Goal: Use online tool/utility: Utilize a website feature to perform a specific function

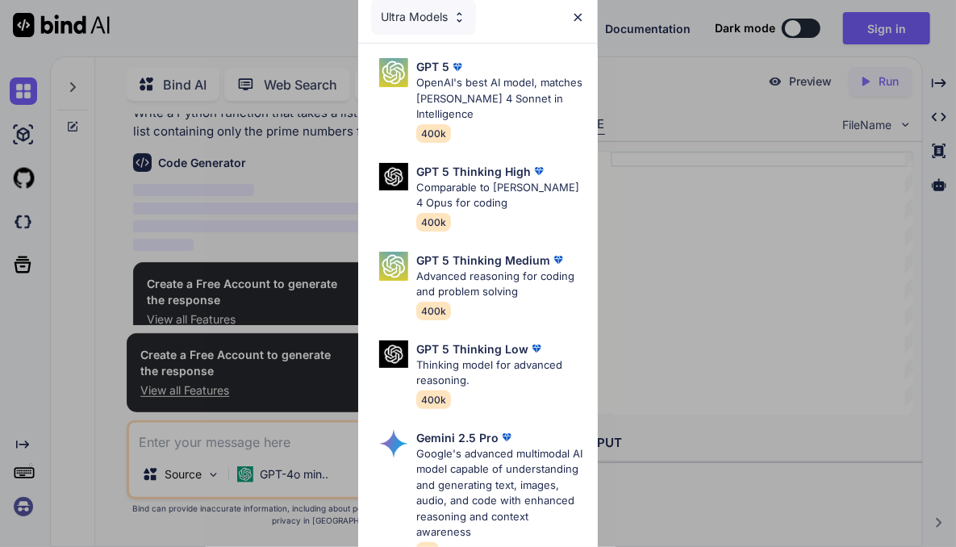
scroll to position [71, 0]
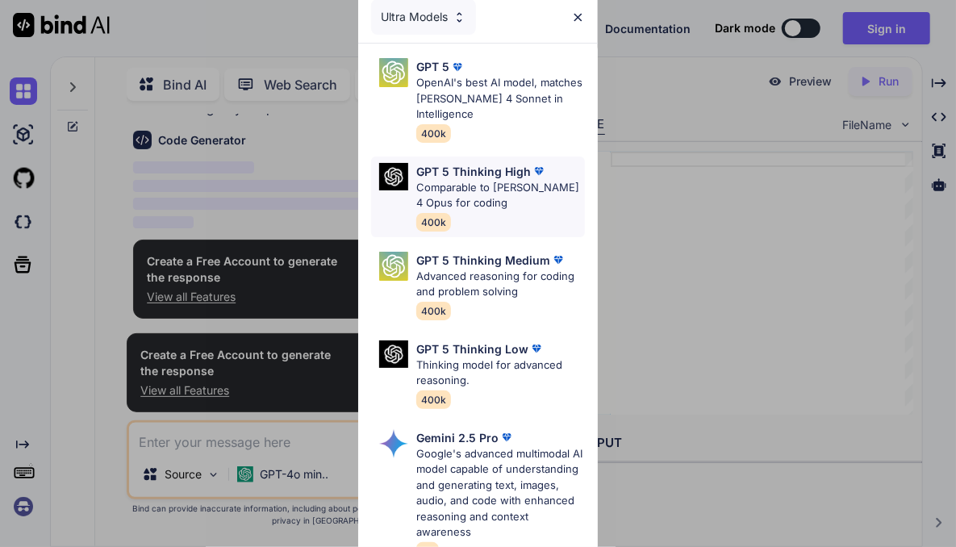
type textarea "x"
click at [483, 269] on p "Advanced reasoning for coding and problem solving" at bounding box center [500, 284] width 168 height 31
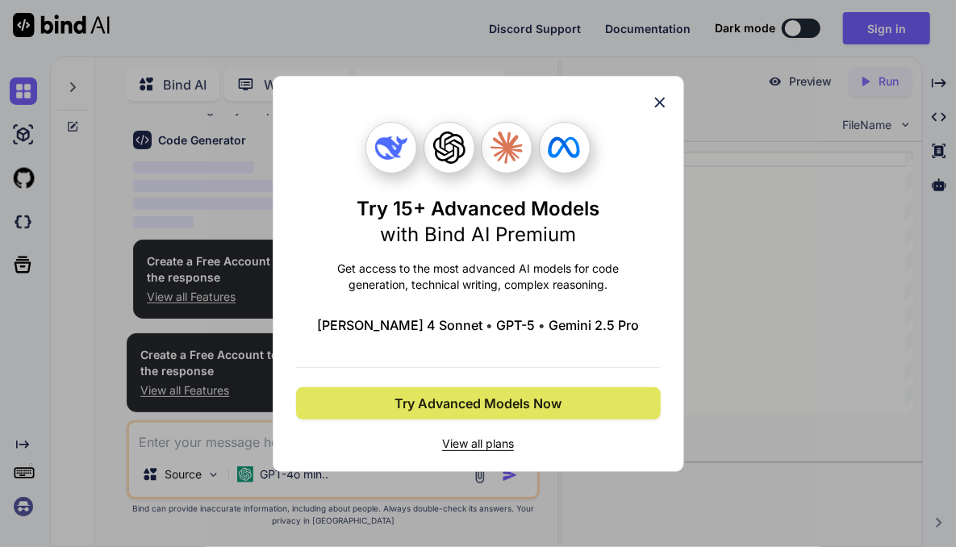
click at [498, 399] on span "Try Advanced Models Now" at bounding box center [477, 402] width 167 height 19
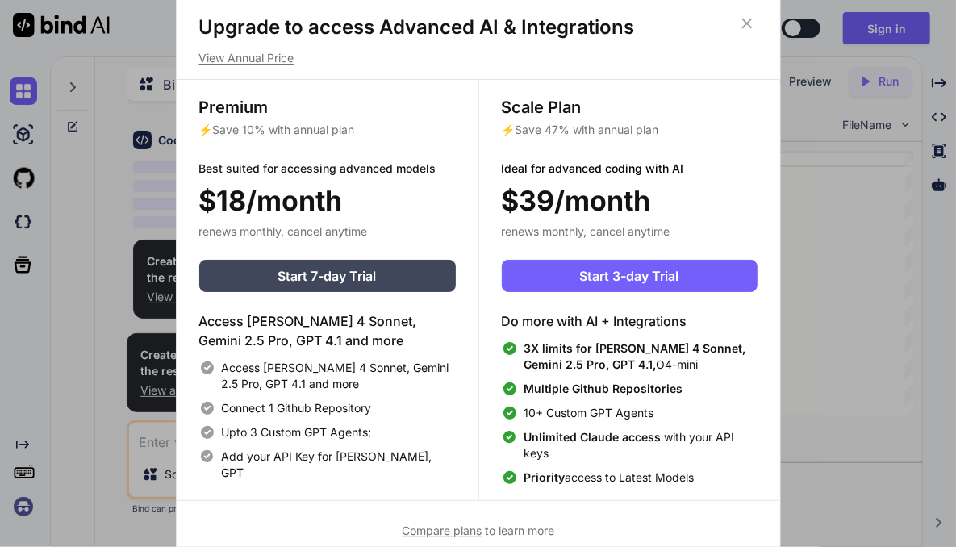
click at [754, 27] on icon at bounding box center [747, 24] width 18 height 18
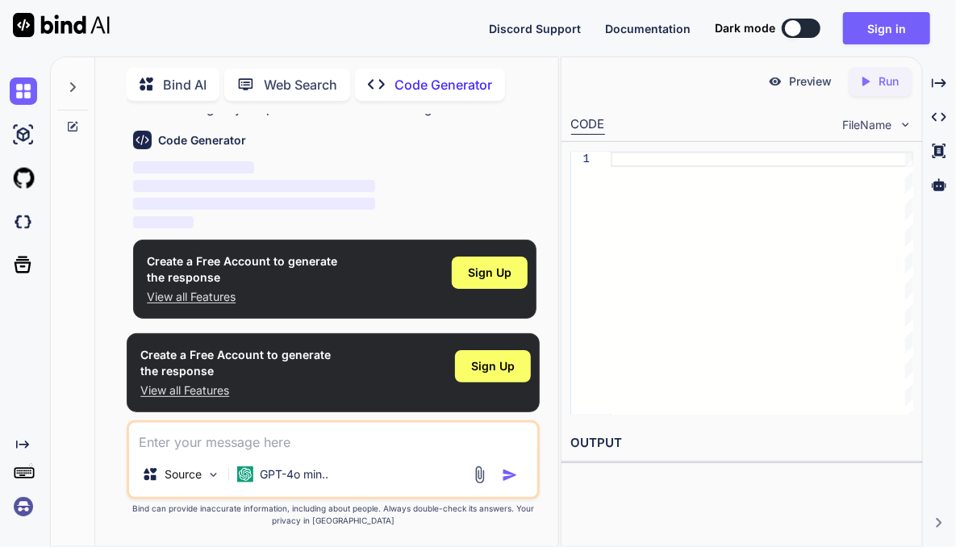
click at [313, 443] on textarea at bounding box center [333, 437] width 408 height 29
type textarea "n"
type textarea "x"
type textarea "ne"
type textarea "x"
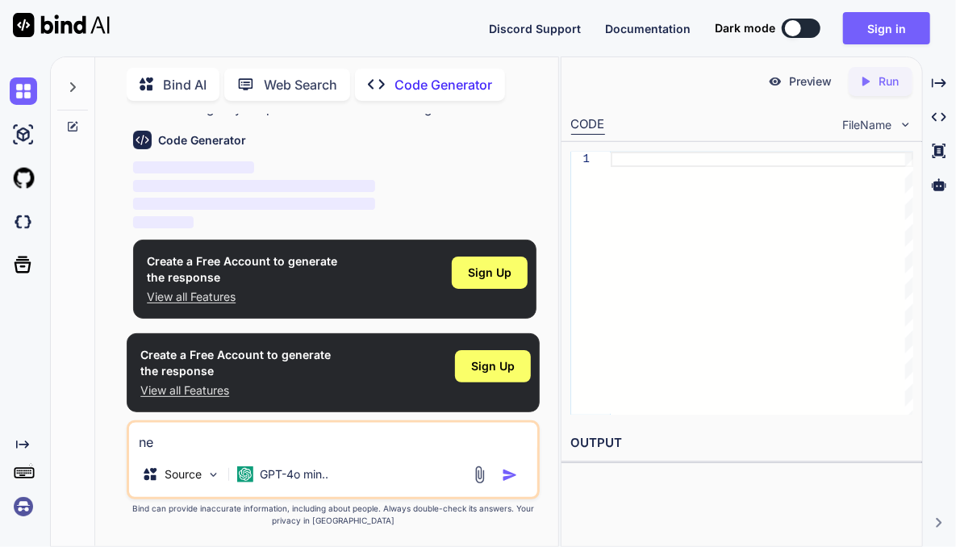
type textarea "nee"
type textarea "x"
type textarea "need"
type textarea "x"
type textarea "need"
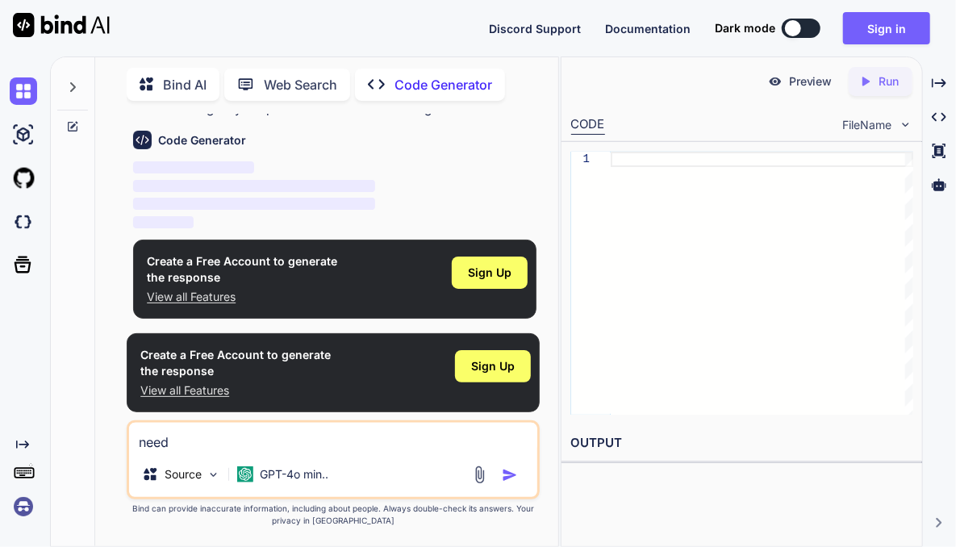
type textarea "x"
type textarea "need a"
type textarea "x"
type textarea "need a"
type textarea "x"
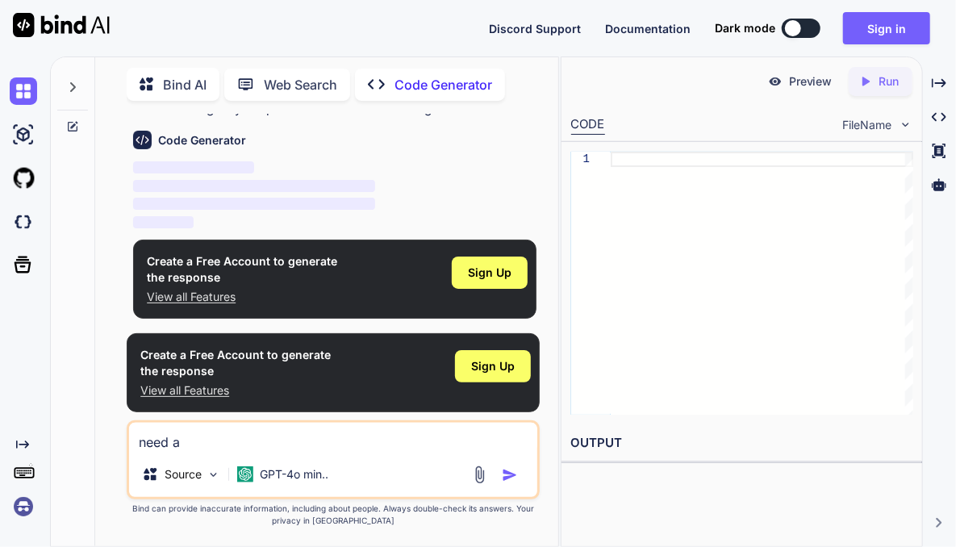
type textarea "need a p"
type textarea "x"
type textarea "need a py"
type textarea "x"
type textarea "need a py"
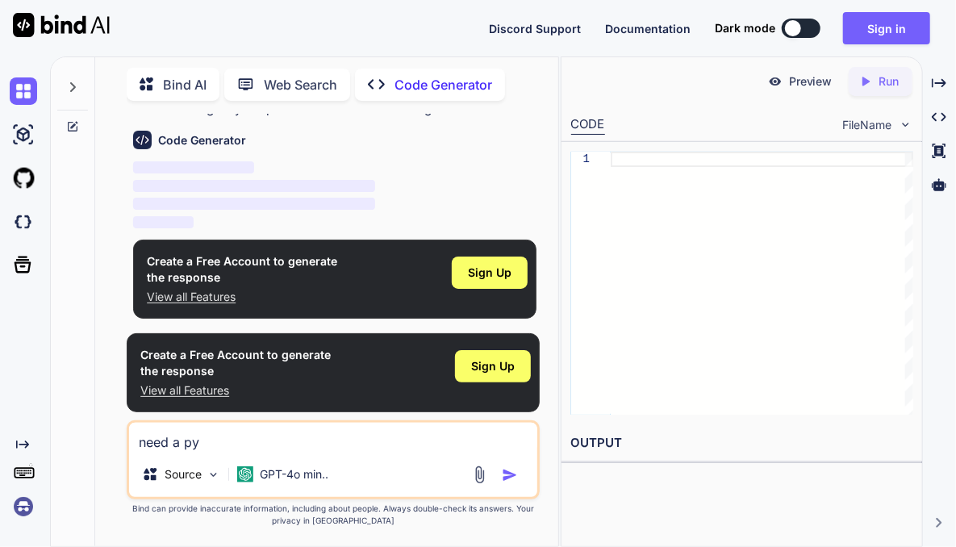
type textarea "x"
type textarea "need a py s"
type textarea "x"
type textarea "need a py sc"
type textarea "x"
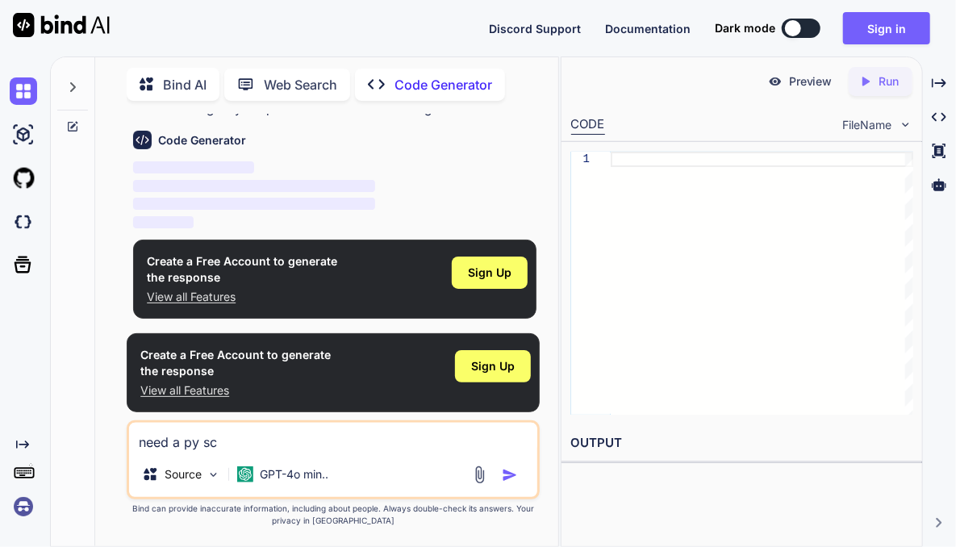
type textarea "need a py scr"
type textarea "x"
type textarea "need a py scru"
type textarea "x"
type textarea "need a py scrup"
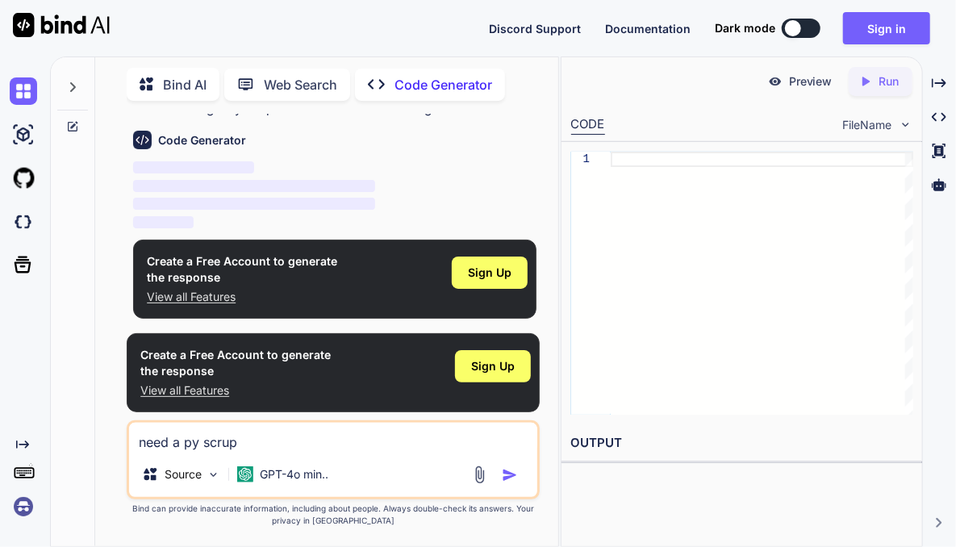
type textarea "x"
type textarea "need a py scru"
type textarea "x"
type textarea "need a py scr"
type textarea "x"
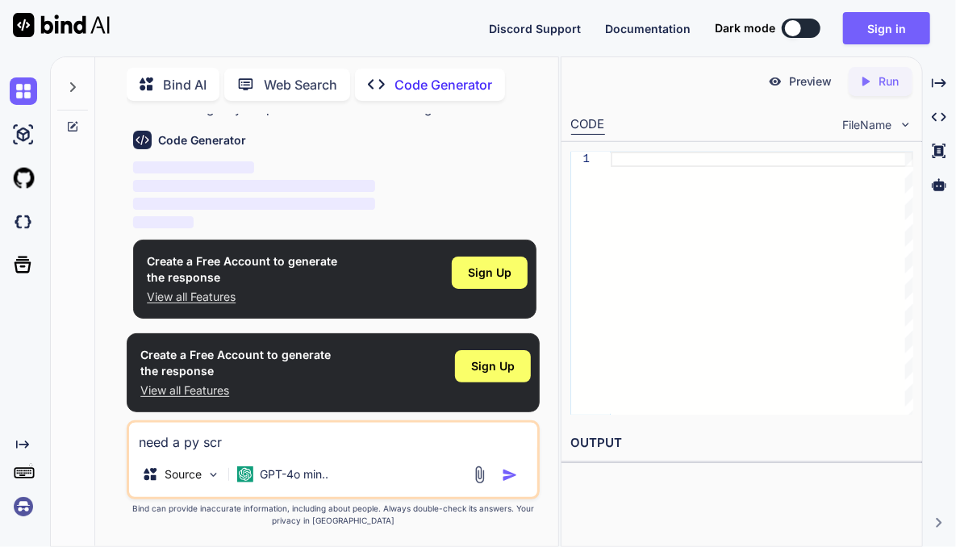
type textarea "need a py scri"
type textarea "x"
type textarea "need a py scrip"
type textarea "x"
type textarea "need a py script"
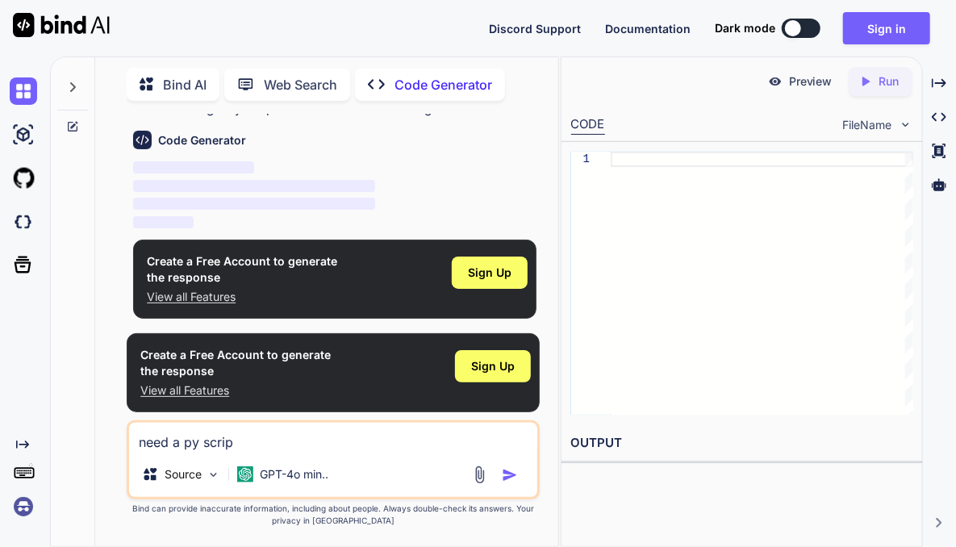
type textarea "x"
type textarea "need a py script"
type textarea "x"
type textarea "need a py script t"
type textarea "x"
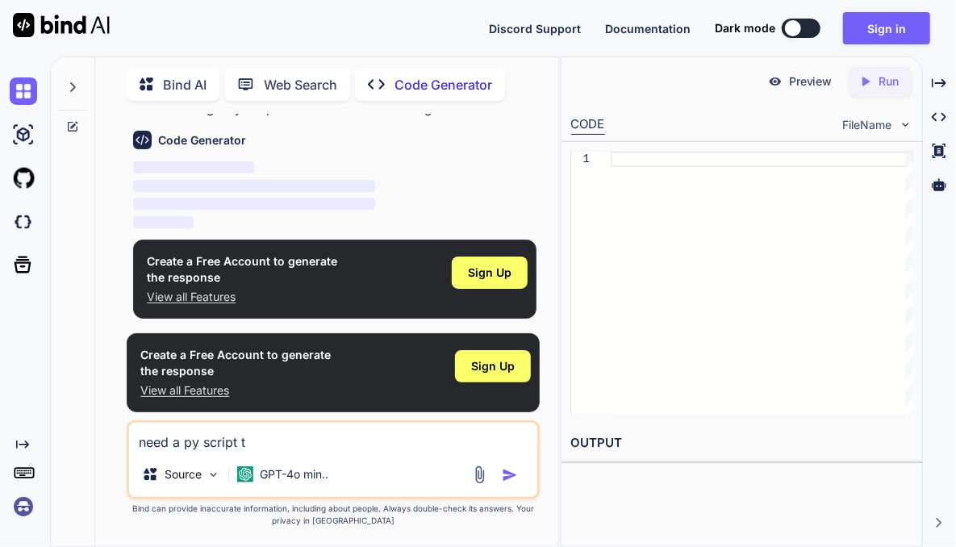
type textarea "need a py script to"
type textarea "x"
type textarea "need a py script to"
type textarea "x"
type textarea "need a py script to d"
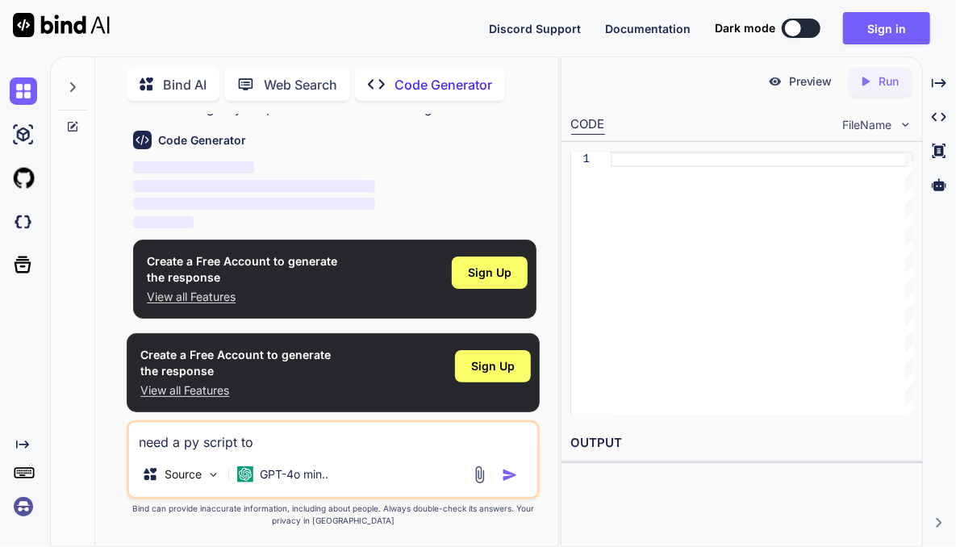
type textarea "x"
type textarea "need a py script to do"
type textarea "x"
type textarea "need a py script to do"
type textarea "x"
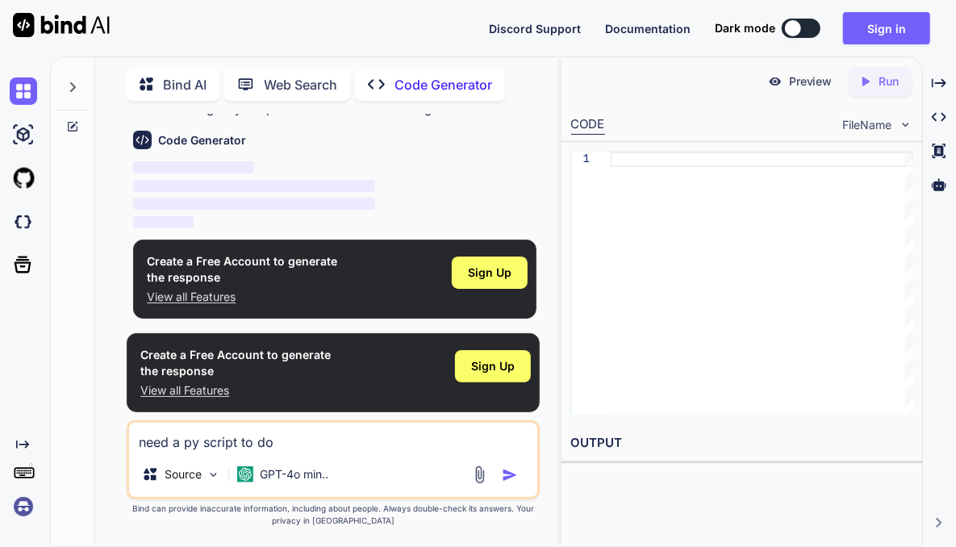
type textarea "need a py script to do a"
type textarea "x"
type textarea "need a py script to do a"
type textarea "x"
type textarea "need a py script to do a d"
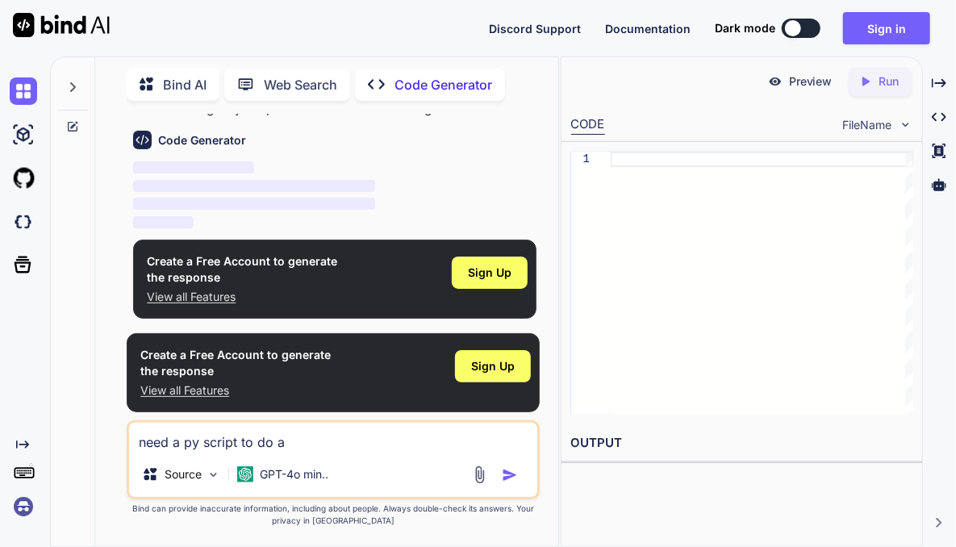
type textarea "x"
type textarea "need a py script to do a da"
type textarea "x"
type textarea "need a py script to do a dat"
type textarea "x"
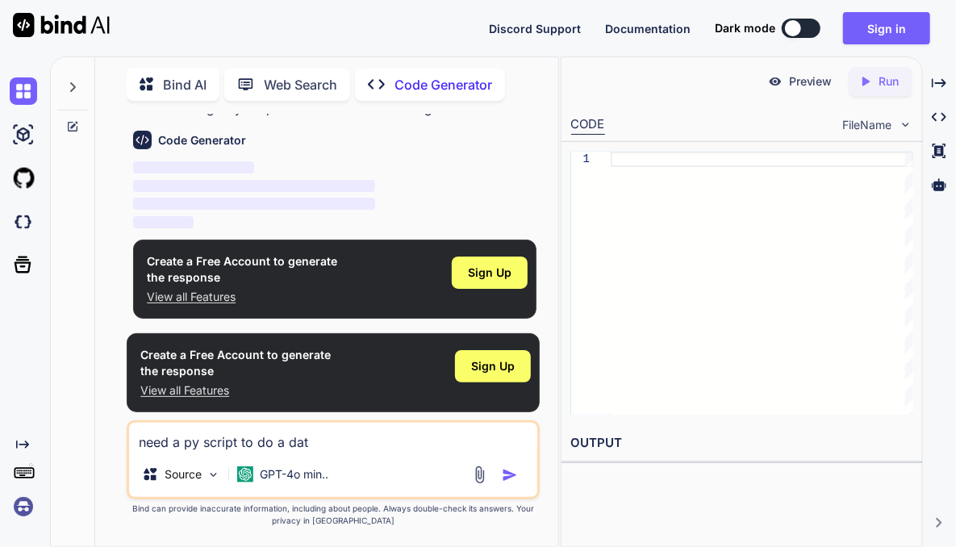
type textarea "need a py script to do a data"
type textarea "x"
type textarea "need a py script to do a data"
type textarea "x"
type textarea "need a py script to do a data v"
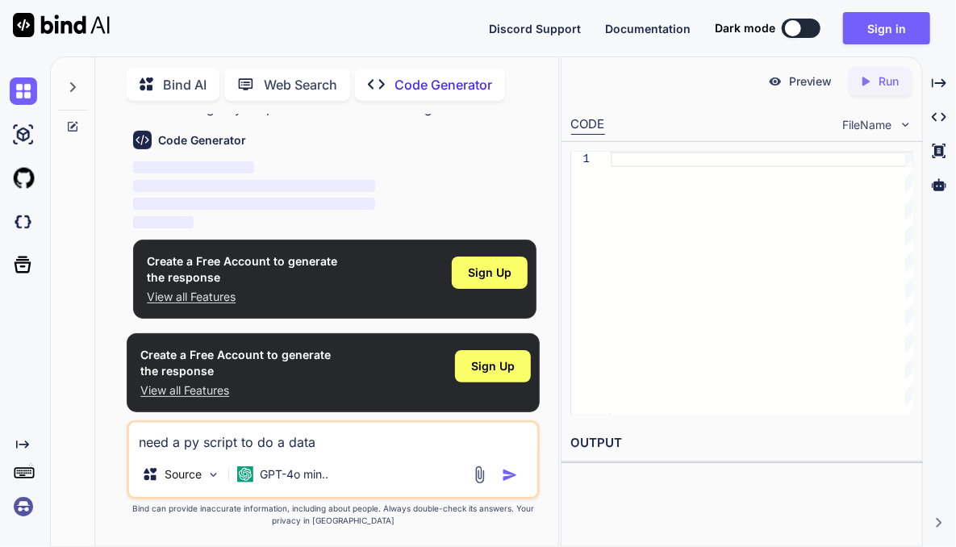
type textarea "x"
type textarea "need a py script to do a data va"
type textarea "x"
type textarea "need a py script to do a data val"
type textarea "x"
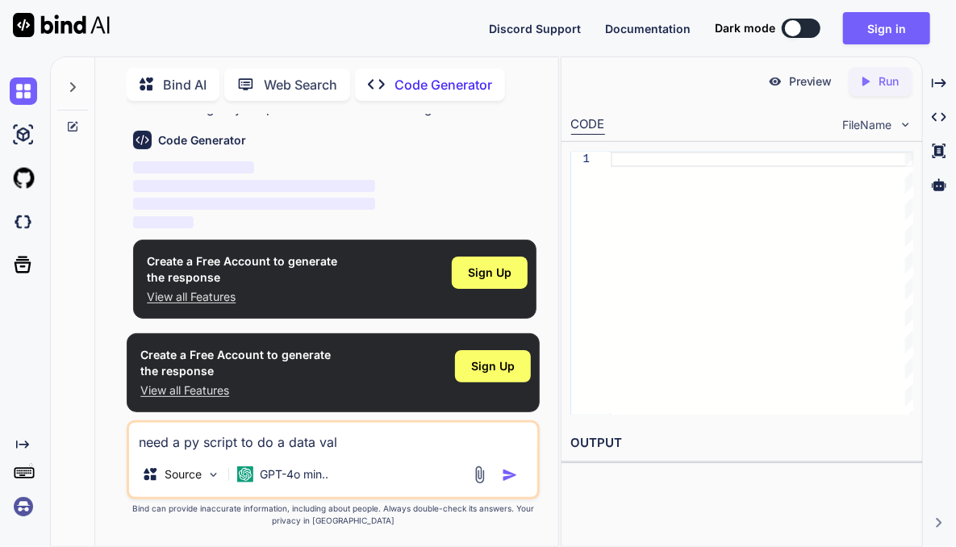
type textarea "need a py script to do a data vali"
type textarea "x"
type textarea "need a py script to do a data valid"
type textarea "x"
type textarea "need a py script to do a data valida"
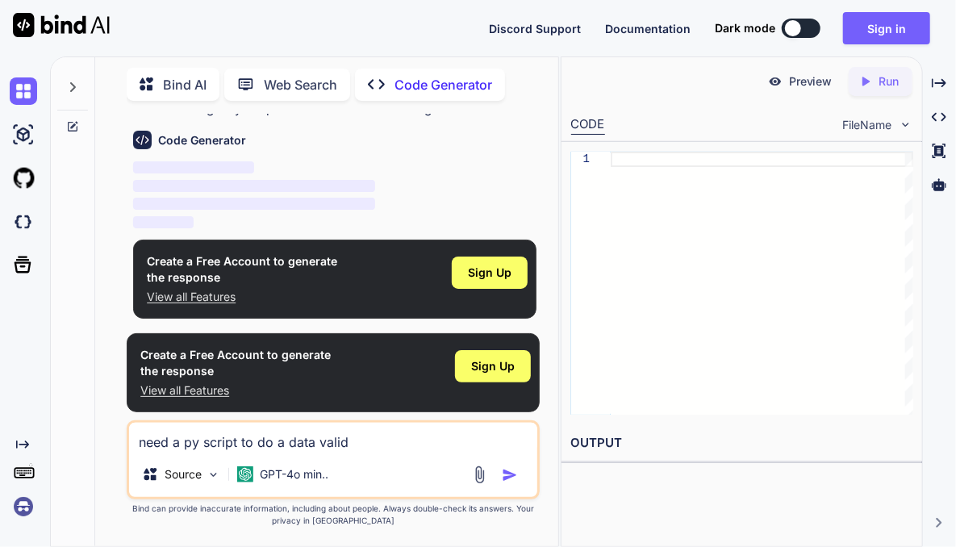
type textarea "x"
type textarea "need a py script to do a data validat"
type textarea "x"
type textarea "need a py script to do a data validati"
type textarea "x"
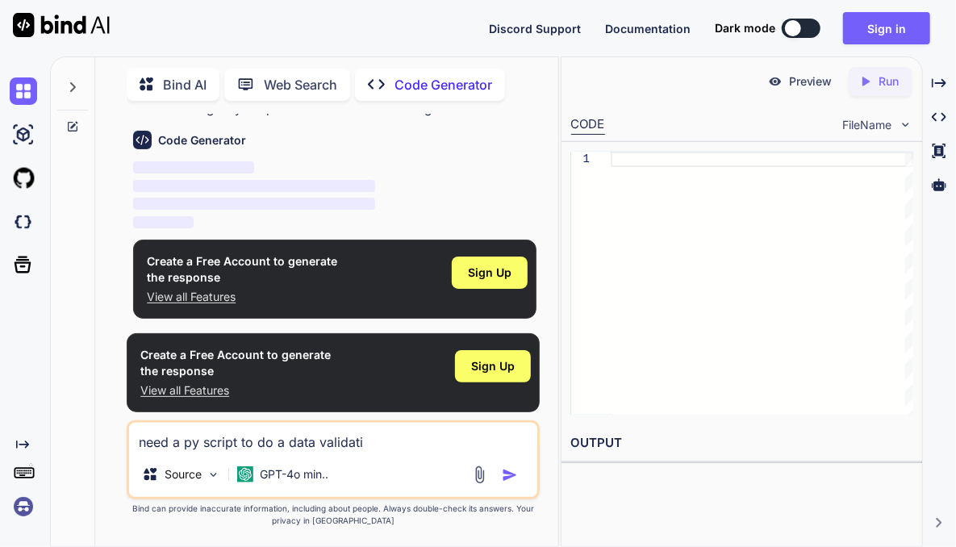
type textarea "need a py script to do a data validatio"
type textarea "x"
type textarea "need a py script to do a data validation"
type textarea "x"
type textarea "need a py script to do a data validation"
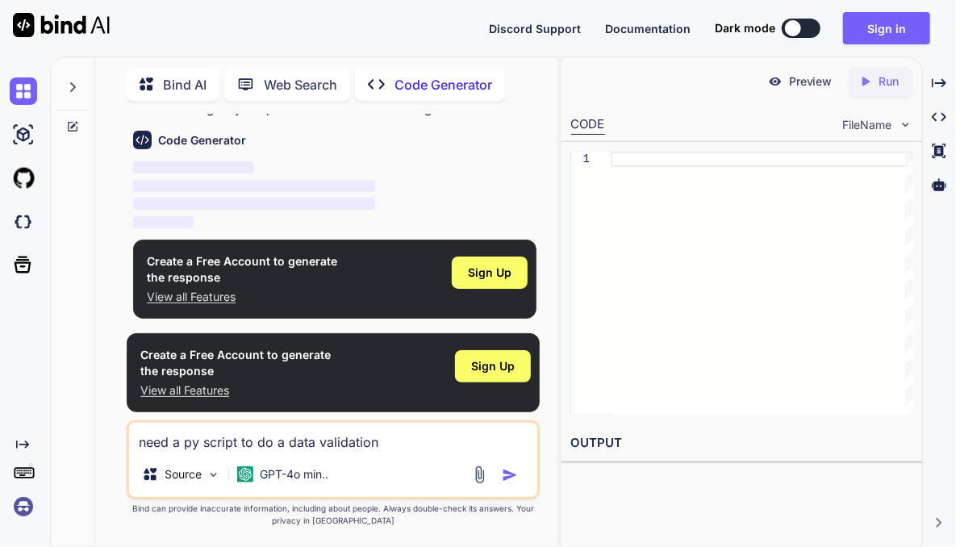
type textarea "x"
type textarea "need a py script to do a data validation b"
type textarea "x"
type textarea "need a py script to do a data validation be"
type textarea "x"
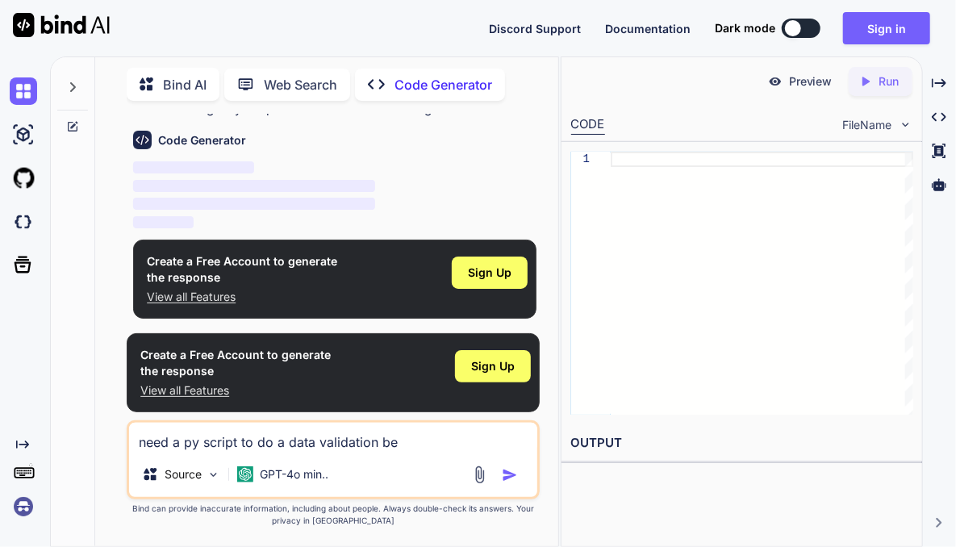
type textarea "need a py script to do a data validation bet"
type textarea "x"
type textarea "need a py script to do a data validation betw"
type textarea "x"
type textarea "need a py script to do a data validation betwe"
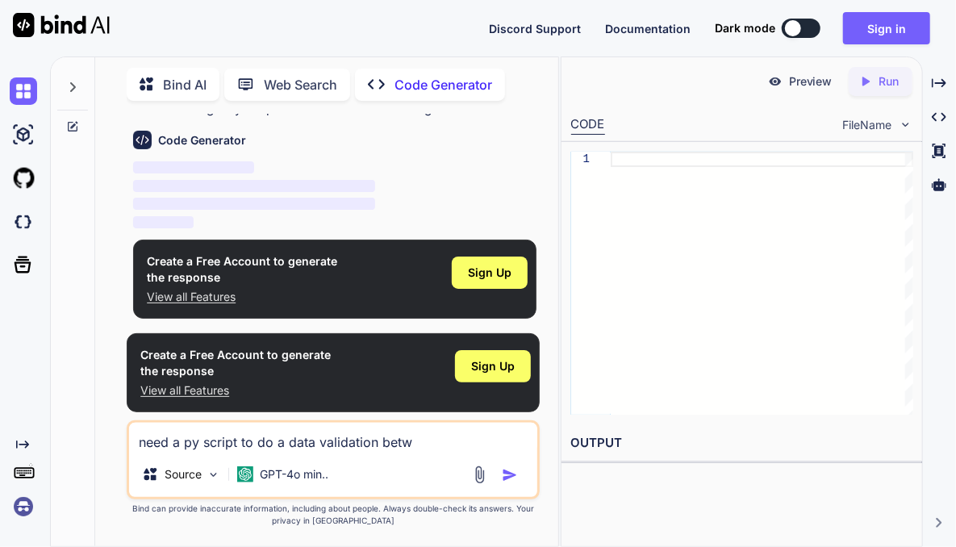
type textarea "x"
type textarea "need a py script to do a data validation betwee"
type textarea "x"
type textarea "need a py script to do a data validation between"
type textarea "x"
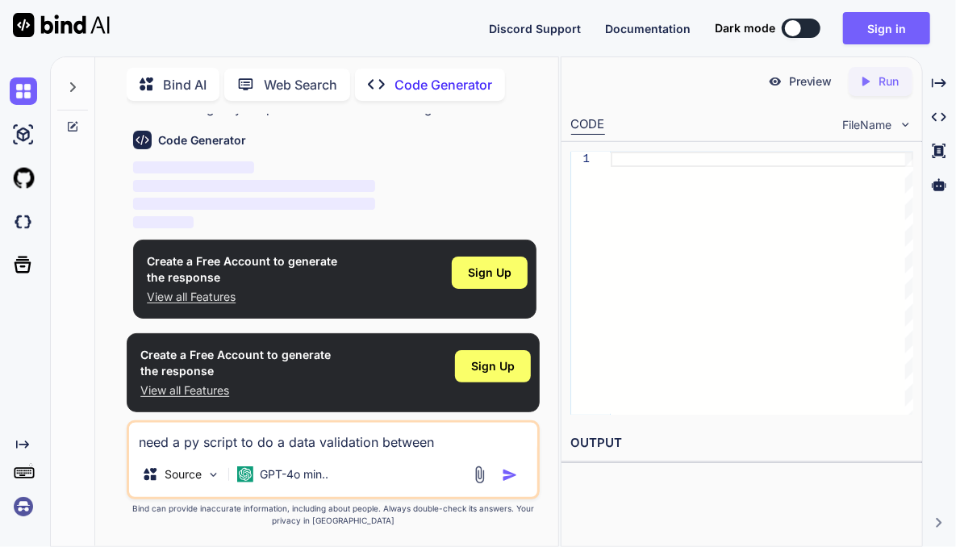
type textarea "need a py script to do a data validation between"
type textarea "x"
type textarea "need a py script to do a data validation between t"
type textarea "x"
type textarea "need a py script to do a data validation between te"
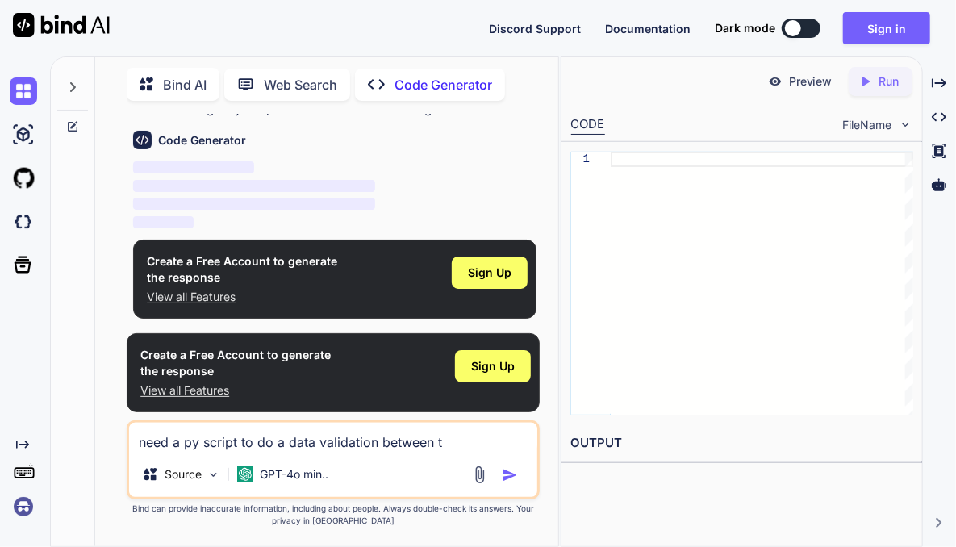
type textarea "x"
type textarea "need a py script to do a data validation between ter"
type textarea "x"
type textarea "need a py script to do a data validation between tera"
type textarea "x"
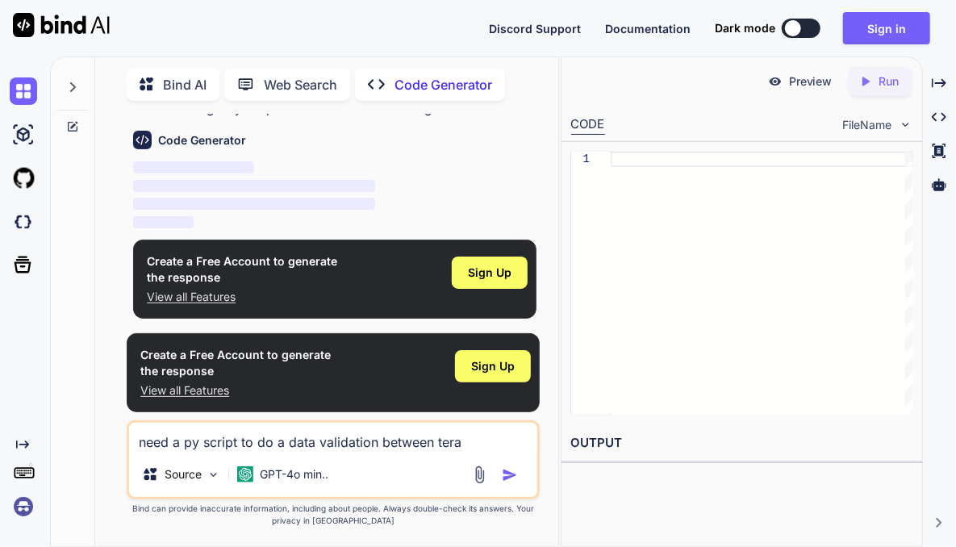
type textarea "need a py script to do a data validation between terad"
type textarea "x"
type textarea "need a py script to do a data validation between terada"
type textarea "x"
type textarea "need a py script to do a data validation between teradat"
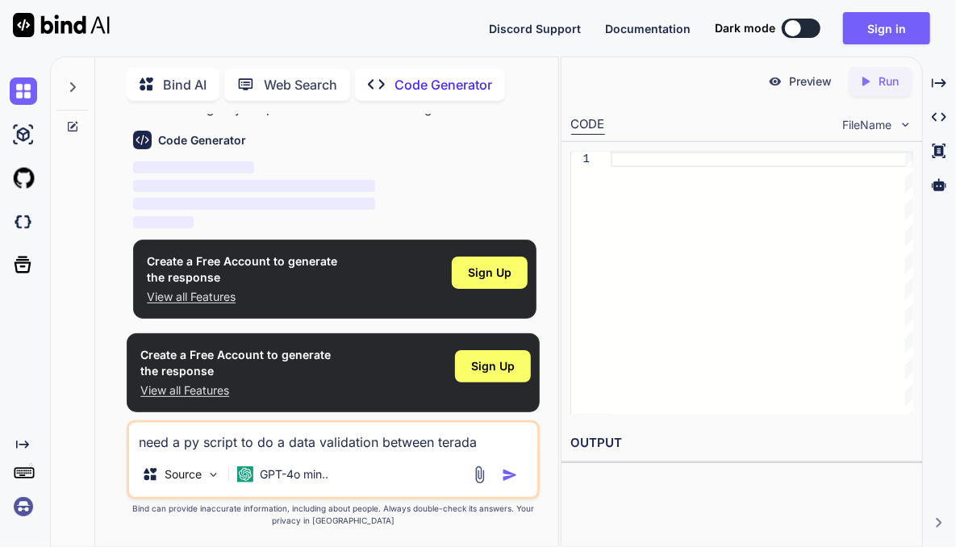
type textarea "x"
type textarea "need a py script to do a data validation between teradata"
type textarea "x"
type textarea "need a py script to do a data validation between teradata"
type textarea "x"
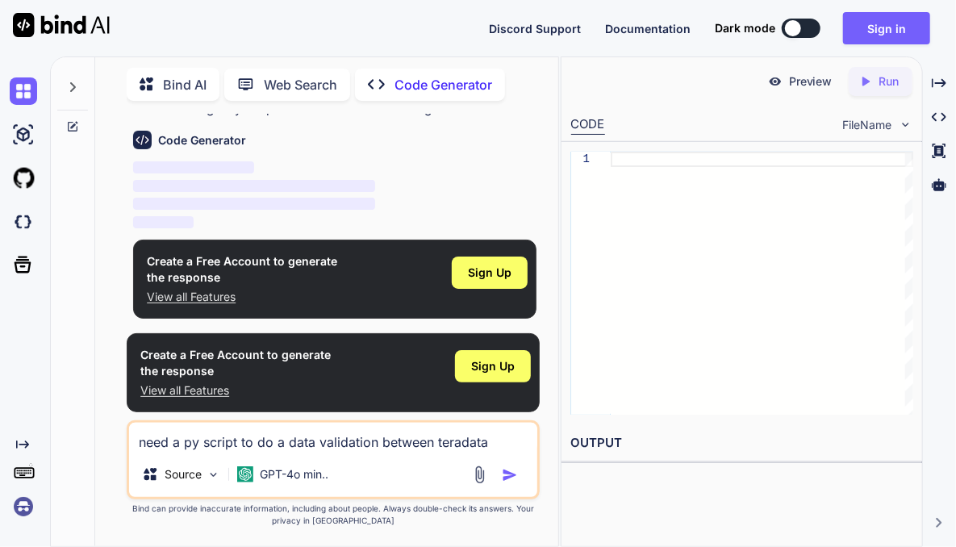
type textarea "need a py script to do a data validation between teradata a"
type textarea "x"
type textarea "need a py script to do a data validation between teradata an"
type textarea "x"
type textarea "need a py script to do a data validation between teradata and"
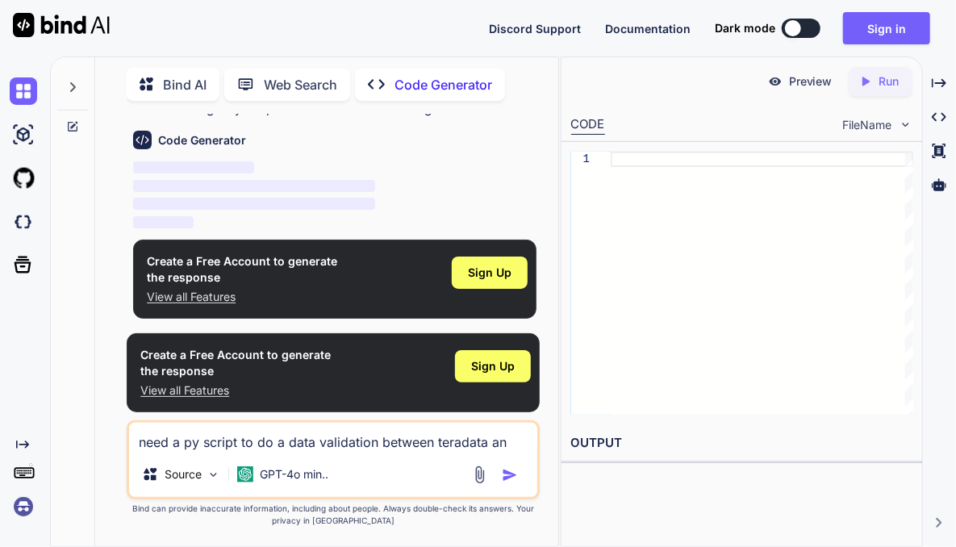
type textarea "x"
type textarea "need a py script to do a data validation between teradata and"
type textarea "x"
type textarea "need a py script to do a data validation between teradata and g"
type textarea "x"
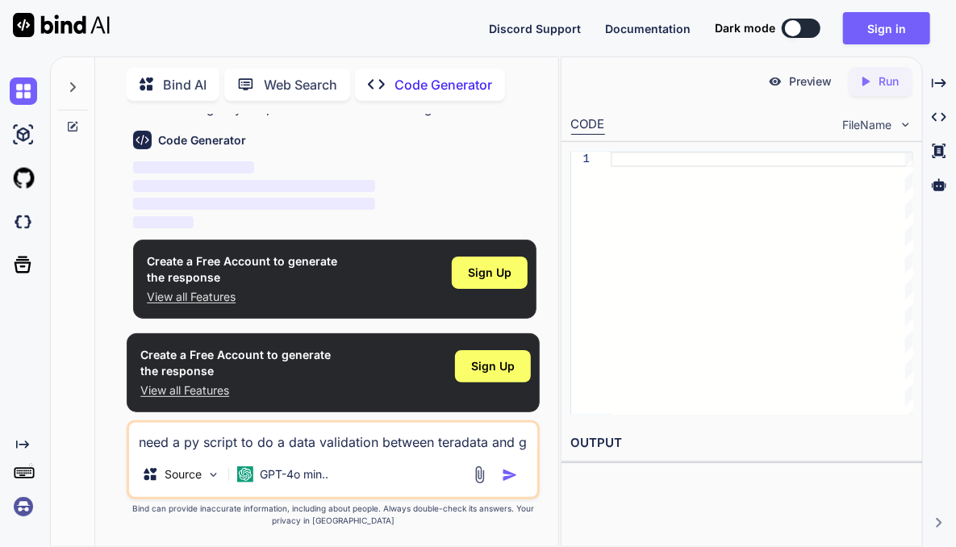
type textarea "need a py script to do a data validation between teradata and go"
type textarea "x"
type textarea "need a py script to do a data validation between teradata and goo"
type textarea "x"
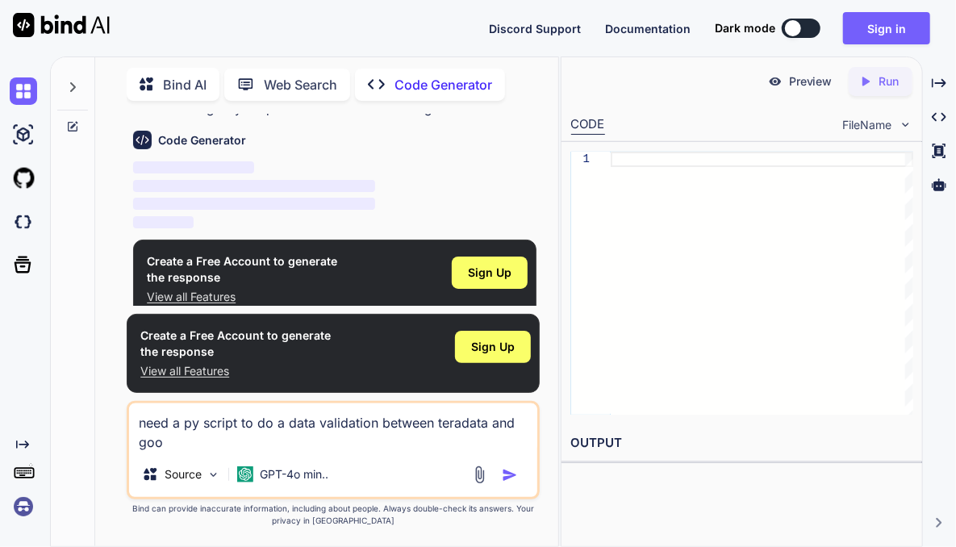
type textarea "need a py script to do a data validation between teradata and goog"
type textarea "x"
type textarea "need a py script to do a data validation between teradata and googl"
type textarea "x"
type textarea "need a py script to do a data validation between teradata and google"
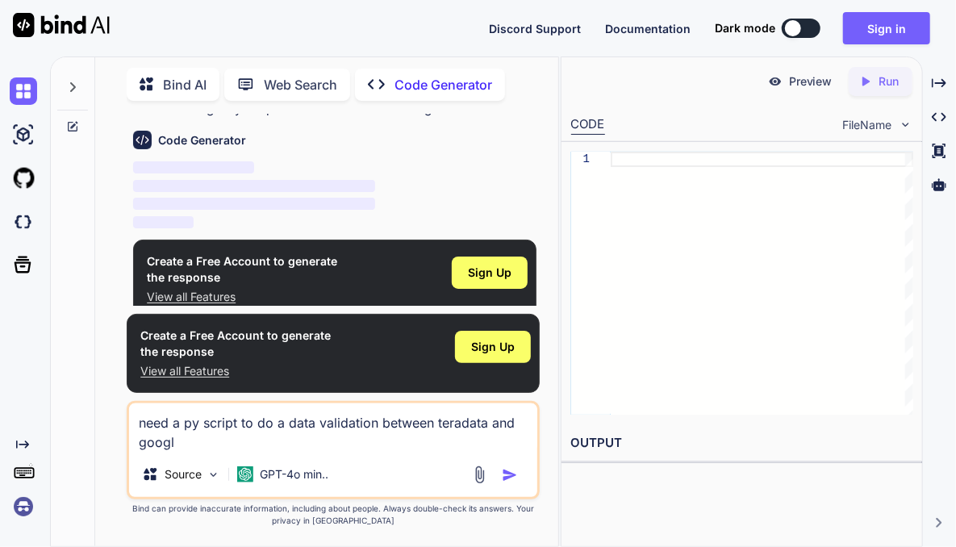
type textarea "x"
type textarea "need a py script to do a data validation between teradata and google"
type textarea "x"
type textarea "need a py script to do a data validation between teradata and google b"
type textarea "x"
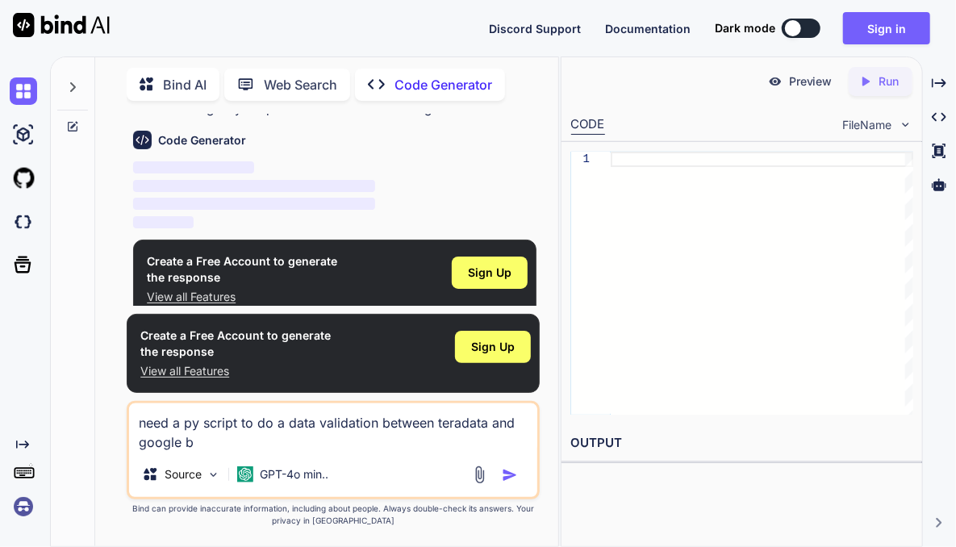
type textarea "need a py script to do a data validation between teradata and google bi"
type textarea "x"
type textarea "need a py script to do a data validation between teradata and google big"
type textarea "x"
type textarea "need a py script to do a data validation between teradata and google big"
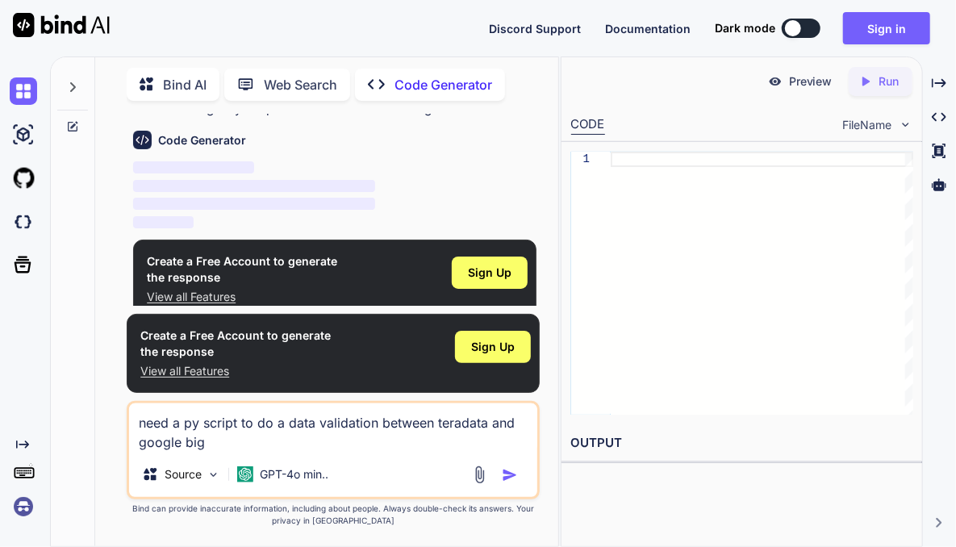
type textarea "x"
type textarea "need a py script to do a data validation between teradata and google big q"
type textarea "x"
type textarea "need a py script to do a data validation between teradata and google big qu"
type textarea "x"
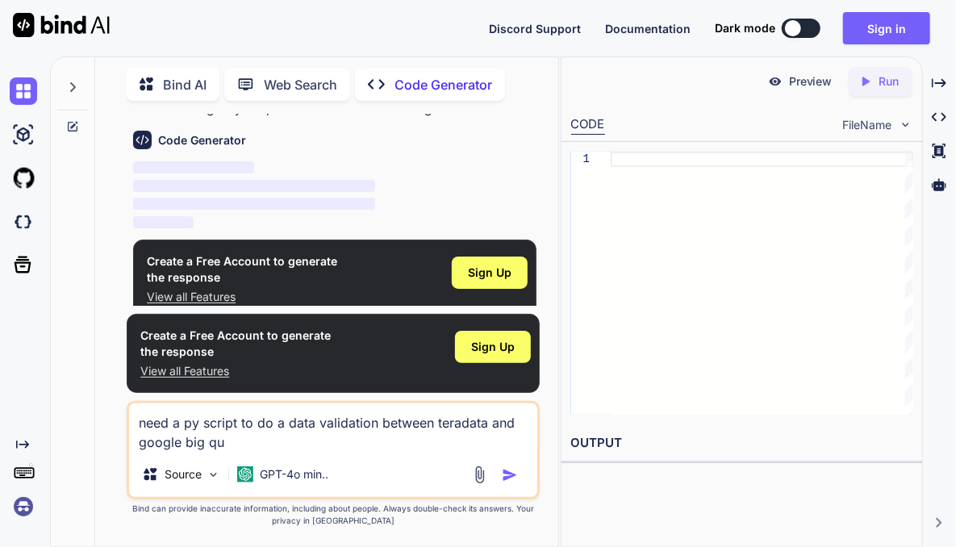
type textarea "need a py script to do a data validation between teradata and google big que"
type textarea "x"
type textarea "need a py script to do a data validation between teradata and google big quer"
type textarea "x"
type textarea "need a py script to do a data validation between teradata and google big query"
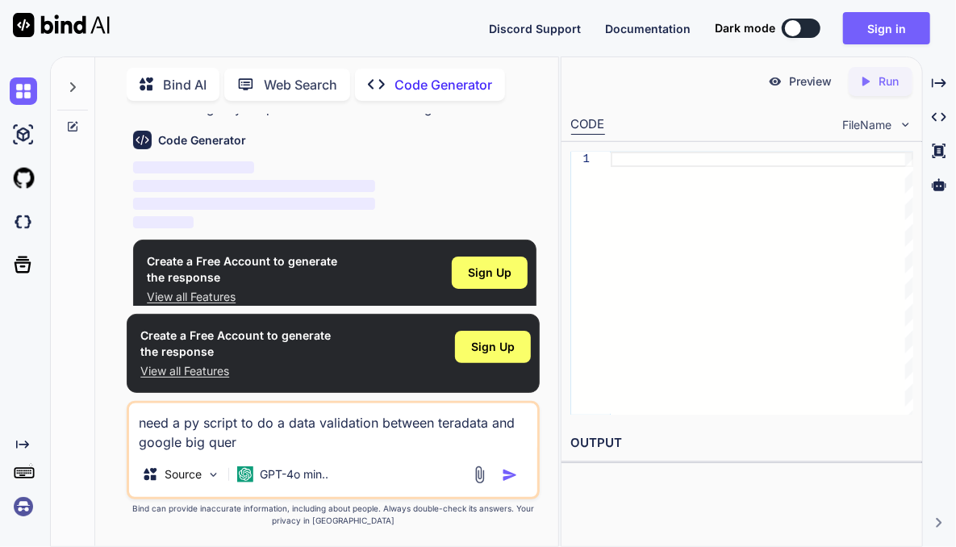
type textarea "x"
type textarea "need a py script to do a data validation between teradata and google big query"
type textarea "x"
type textarea "need a py script to do a data validation between teradata and google big query"
click at [517, 469] on img "button" at bounding box center [510, 475] width 16 height 16
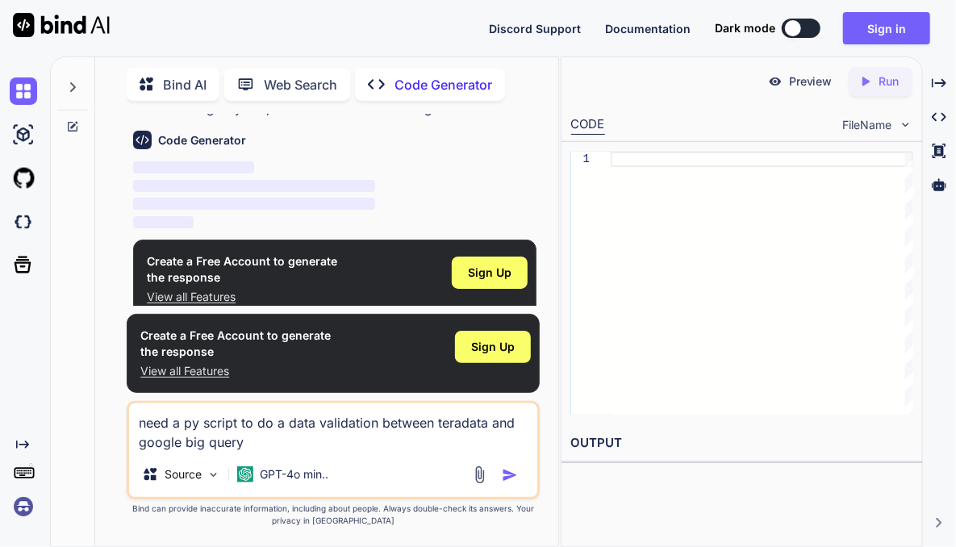
click at [506, 474] on img "button" at bounding box center [510, 475] width 16 height 16
click at [255, 471] on div "GPT-4o min.." at bounding box center [282, 474] width 91 height 16
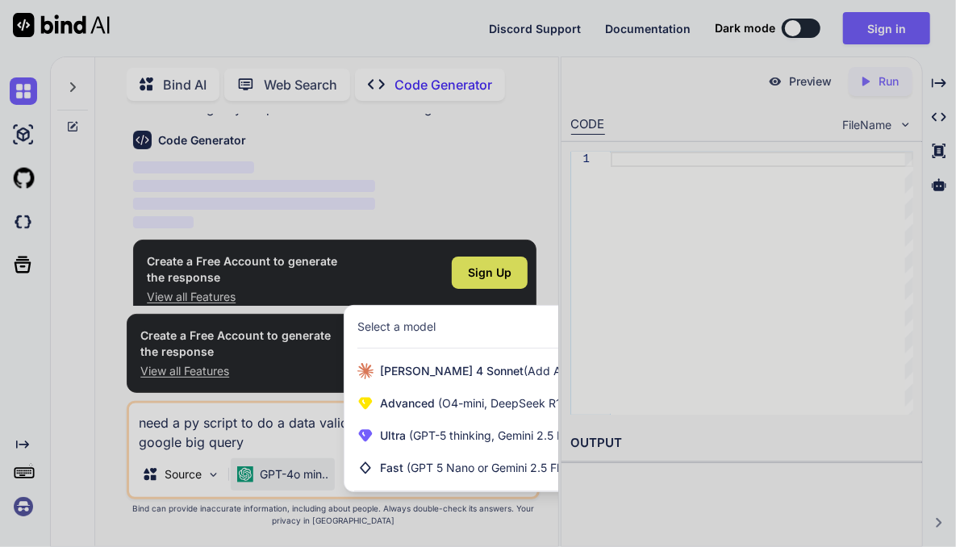
click at [287, 436] on div at bounding box center [478, 273] width 956 height 547
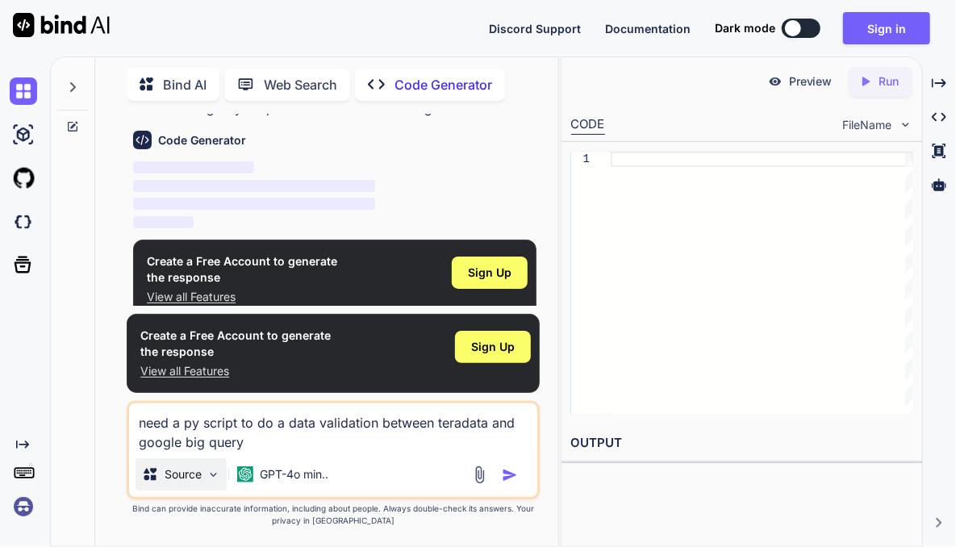
click at [216, 471] on img at bounding box center [213, 475] width 14 height 14
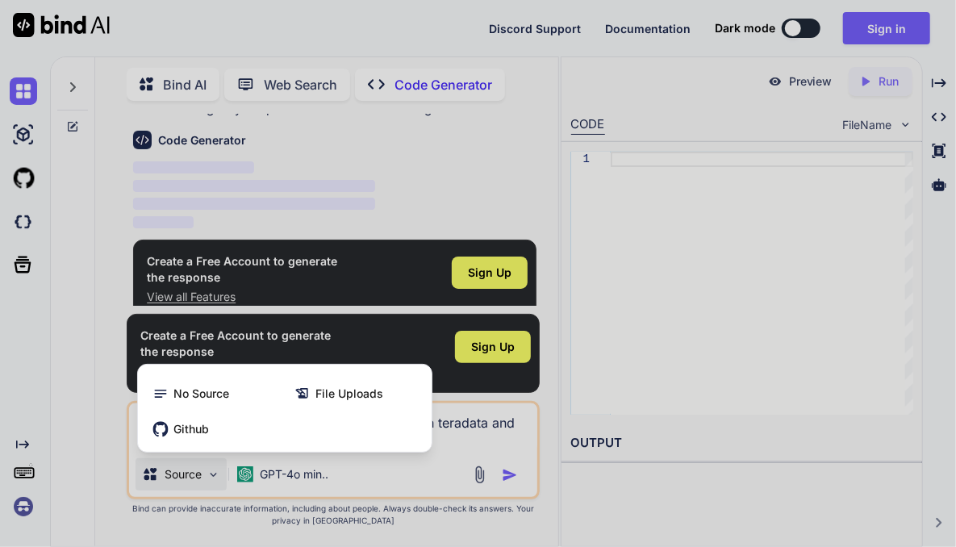
click at [639, 406] on div at bounding box center [478, 273] width 956 height 547
type textarea "x"
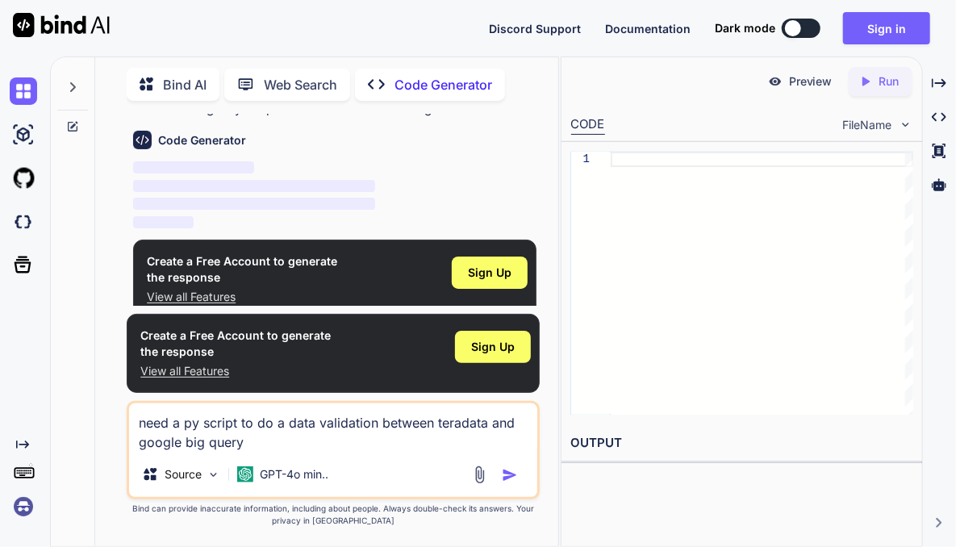
click at [504, 474] on img "button" at bounding box center [510, 475] width 16 height 16
click at [506, 474] on img "button" at bounding box center [510, 475] width 16 height 16
click at [507, 473] on img "button" at bounding box center [510, 475] width 16 height 16
click at [509, 473] on img "button" at bounding box center [510, 475] width 16 height 16
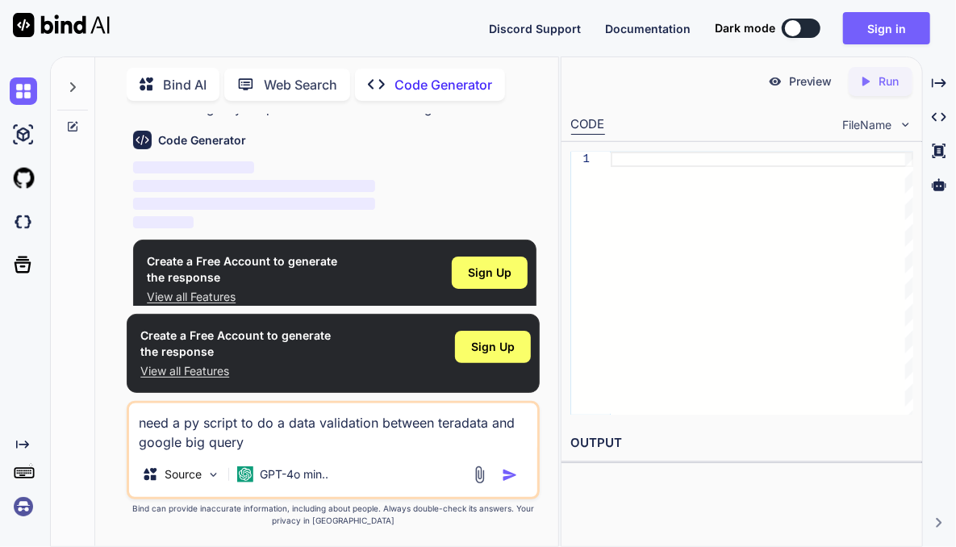
click at [509, 473] on img "button" at bounding box center [510, 475] width 16 height 16
click at [509, 470] on img "button" at bounding box center [510, 475] width 16 height 16
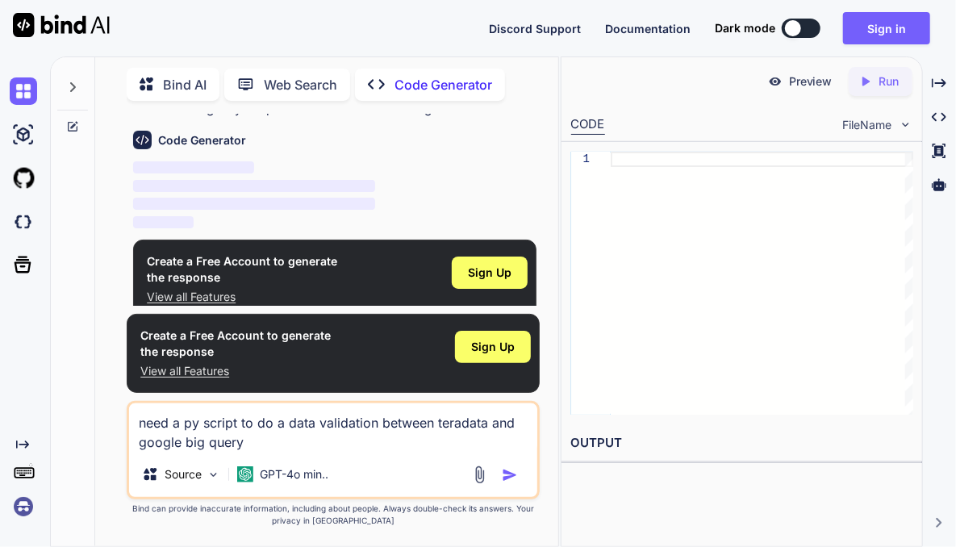
click at [509, 469] on img "button" at bounding box center [510, 475] width 16 height 16
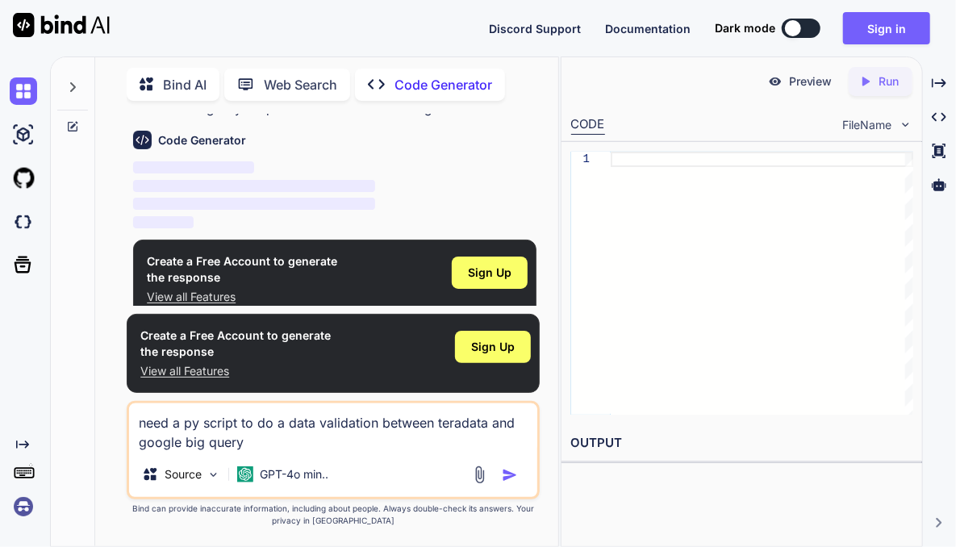
click at [509, 469] on img "button" at bounding box center [510, 475] width 16 height 16
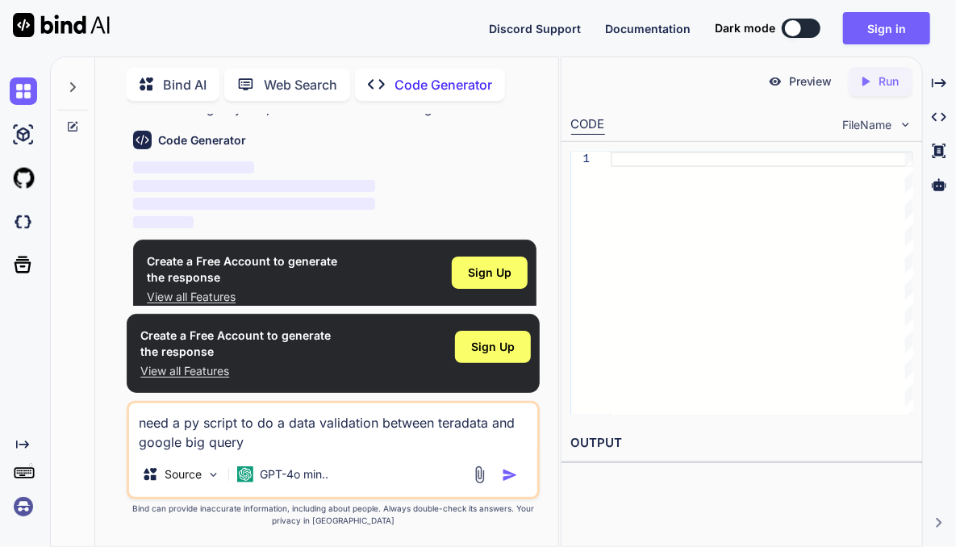
click at [509, 469] on img "button" at bounding box center [510, 475] width 16 height 16
click at [509, 468] on img "button" at bounding box center [510, 475] width 16 height 16
click at [509, 467] on img "button" at bounding box center [510, 475] width 16 height 16
click at [506, 464] on div "Source GPT-4o min.." at bounding box center [333, 477] width 408 height 39
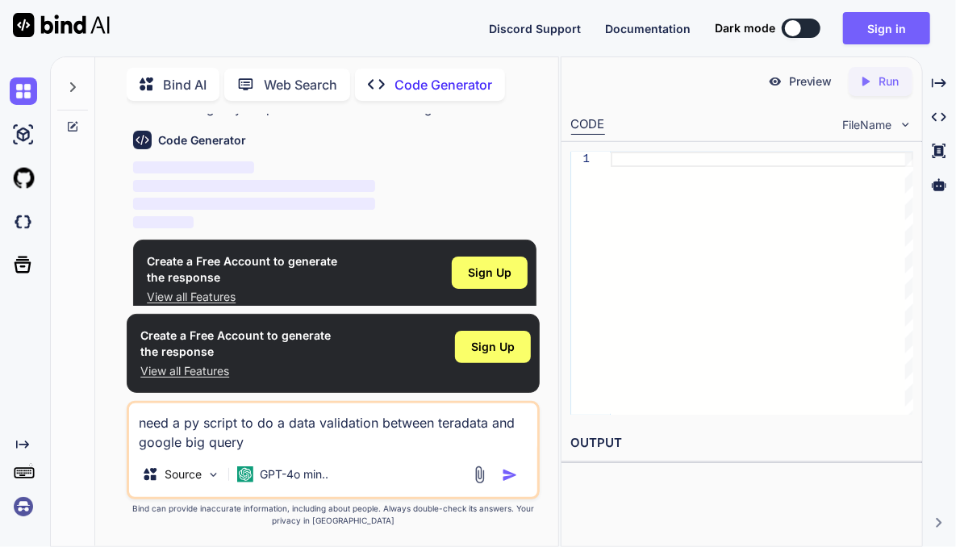
click at [504, 461] on div "Source GPT-4o min.." at bounding box center [333, 477] width 408 height 39
click at [504, 460] on div "Source GPT-4o min.." at bounding box center [333, 477] width 408 height 39
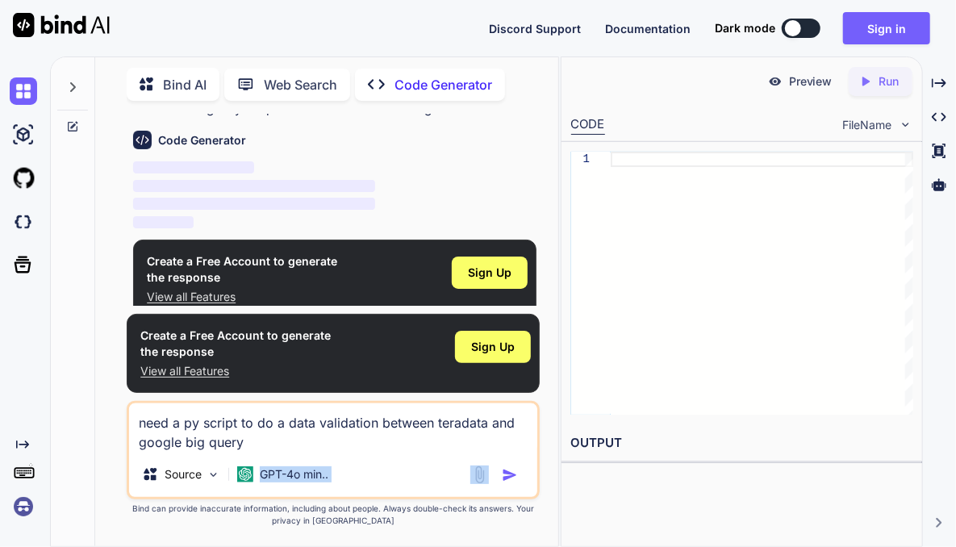
drag, startPoint x: 504, startPoint y: 460, endPoint x: 514, endPoint y: 458, distance: 9.8
click at [513, 457] on div "need a py script to do a data validation between teradata and google big query …" at bounding box center [333, 450] width 413 height 98
click at [514, 459] on div "Source GPT-4o min.." at bounding box center [333, 477] width 408 height 39
click at [509, 473] on img "button" at bounding box center [510, 475] width 16 height 16
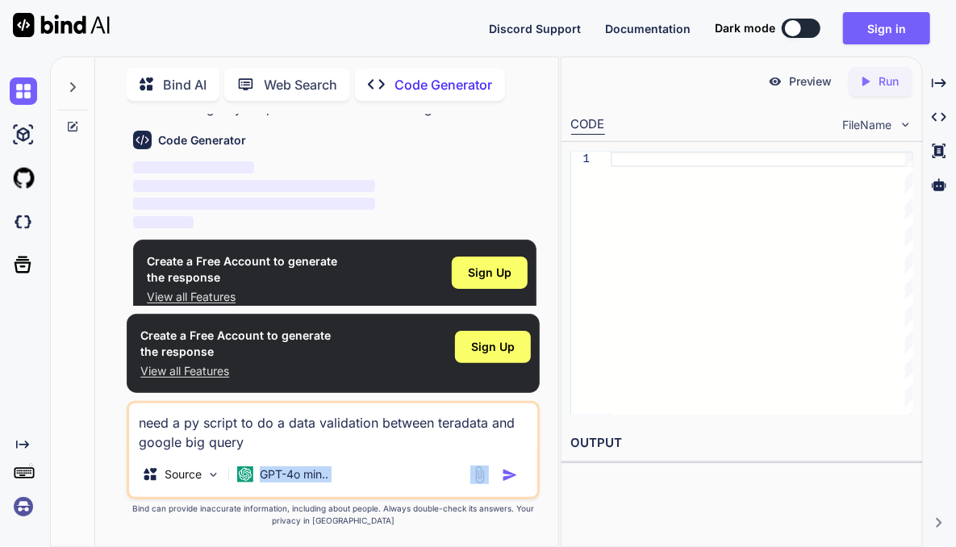
click at [509, 473] on img "button" at bounding box center [510, 475] width 16 height 16
click at [510, 473] on img "button" at bounding box center [510, 475] width 16 height 16
